Goal: Transaction & Acquisition: Purchase product/service

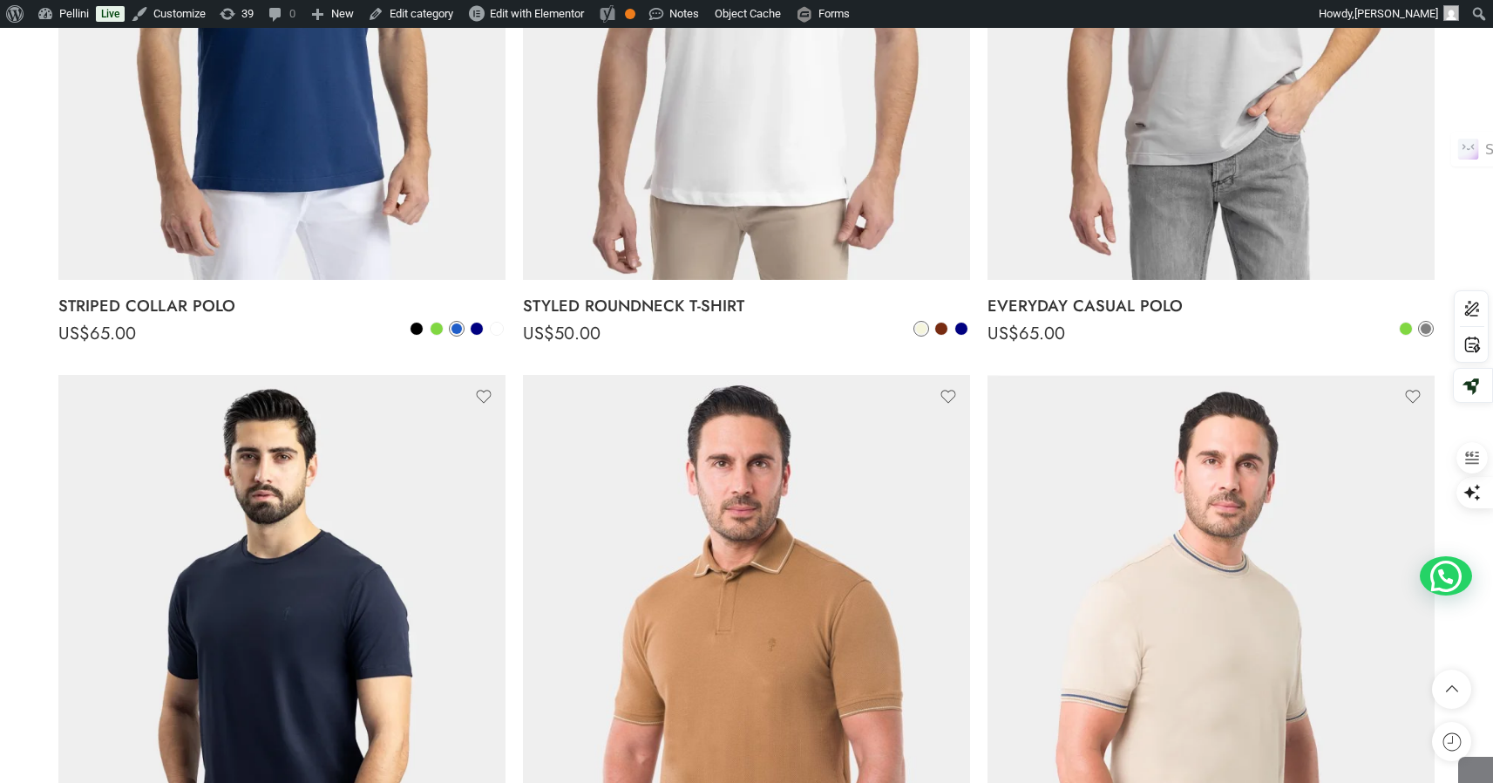
scroll to position [3776, 0]
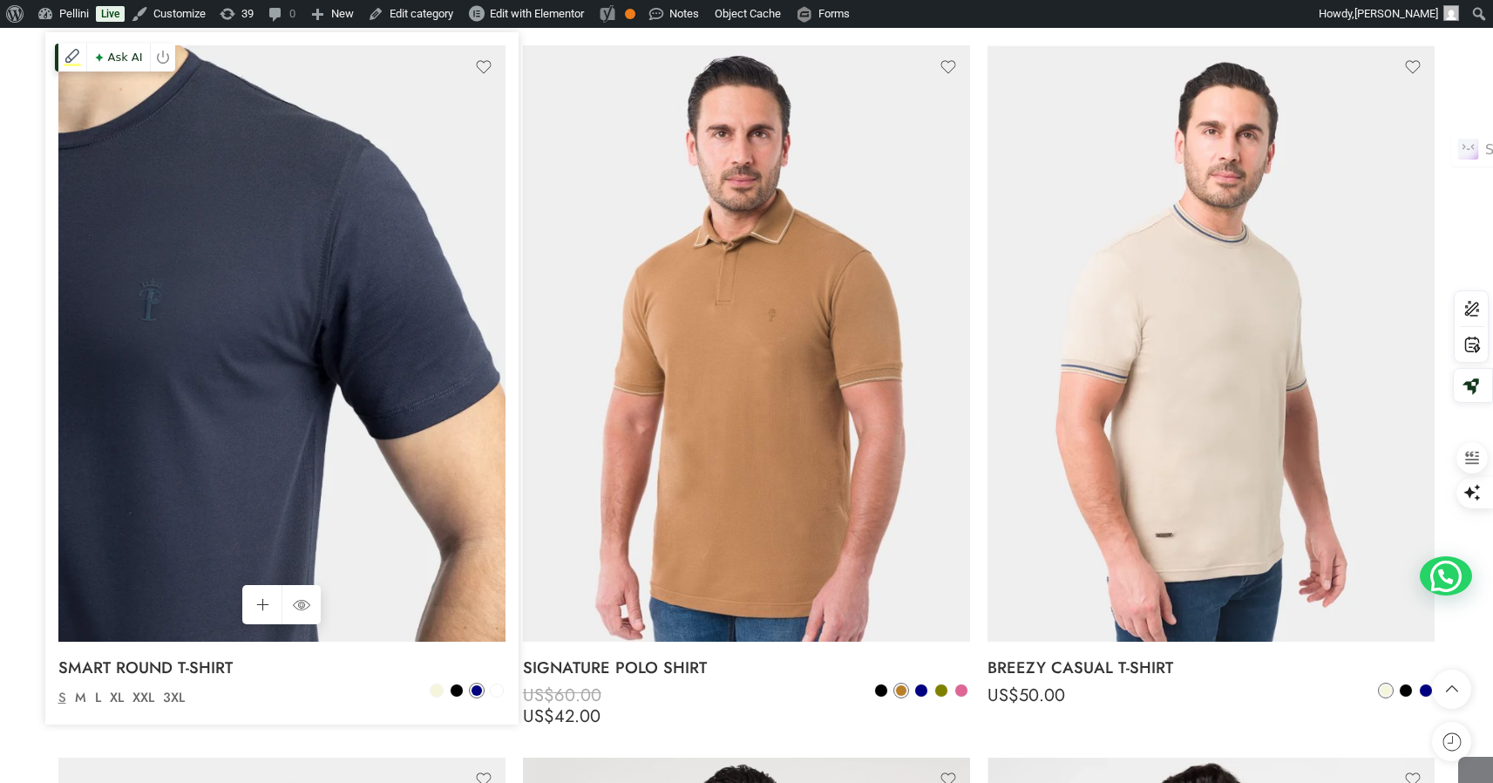
click at [367, 384] on img at bounding box center [281, 343] width 447 height 596
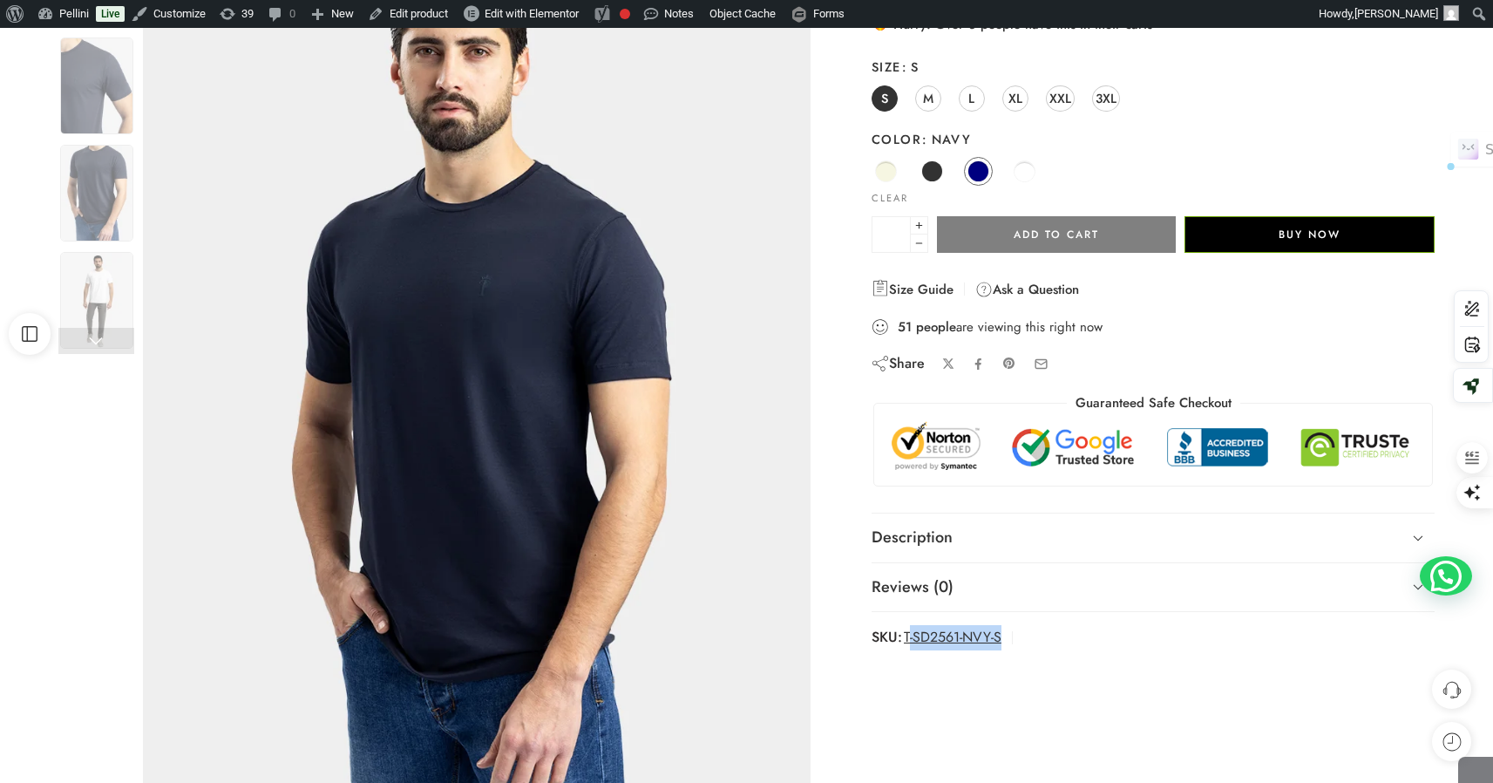
drag, startPoint x: 989, startPoint y: 633, endPoint x: 904, endPoint y: 637, distance: 85.5
click at [904, 637] on span "SKU: T-SD2561-NVY-S" at bounding box center [948, 637] width 152 height 25
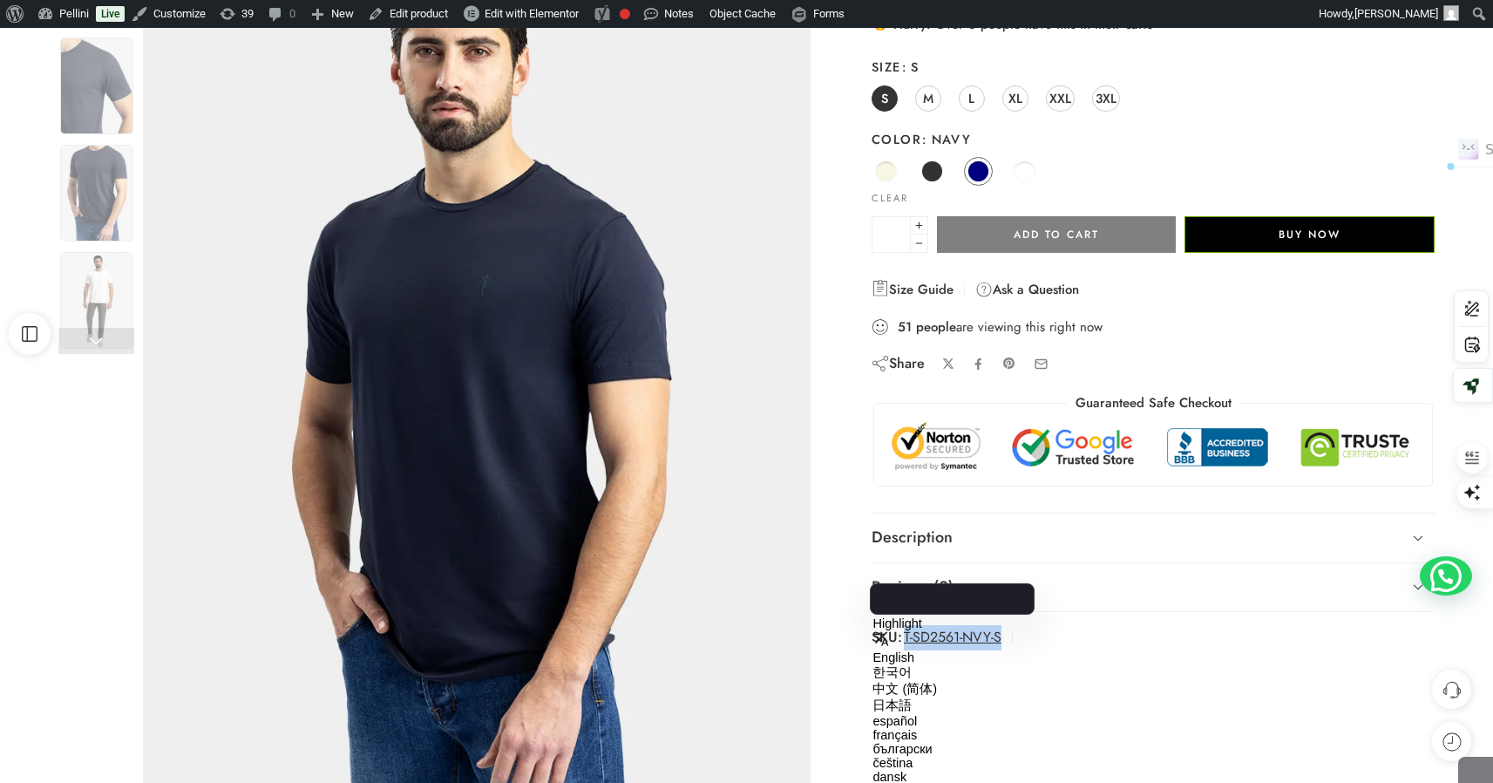
copy span "T-SD2561-NVY-S"
